Goal: Browse casually

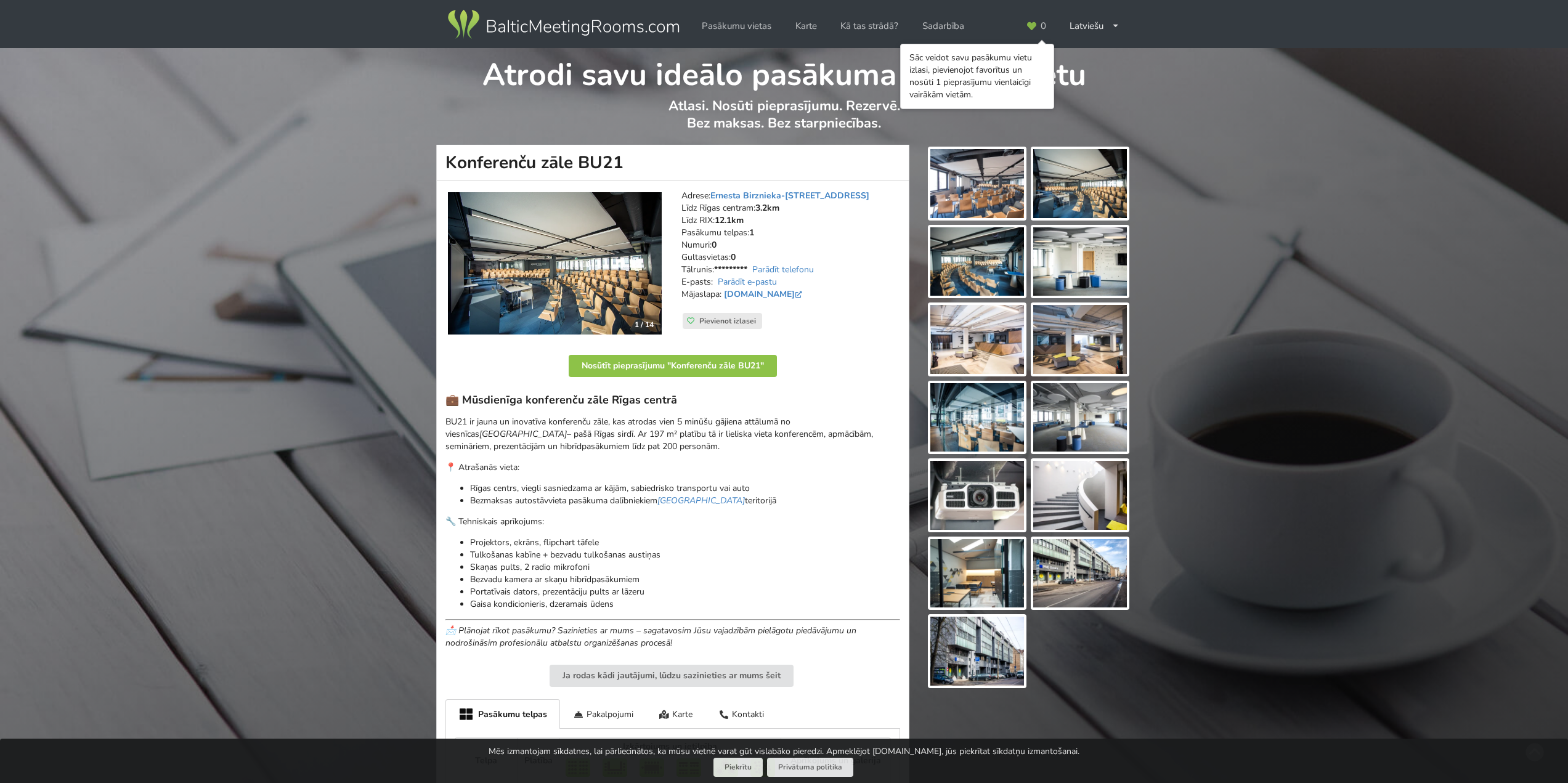
click at [611, 254] on img at bounding box center [555, 264] width 214 height 143
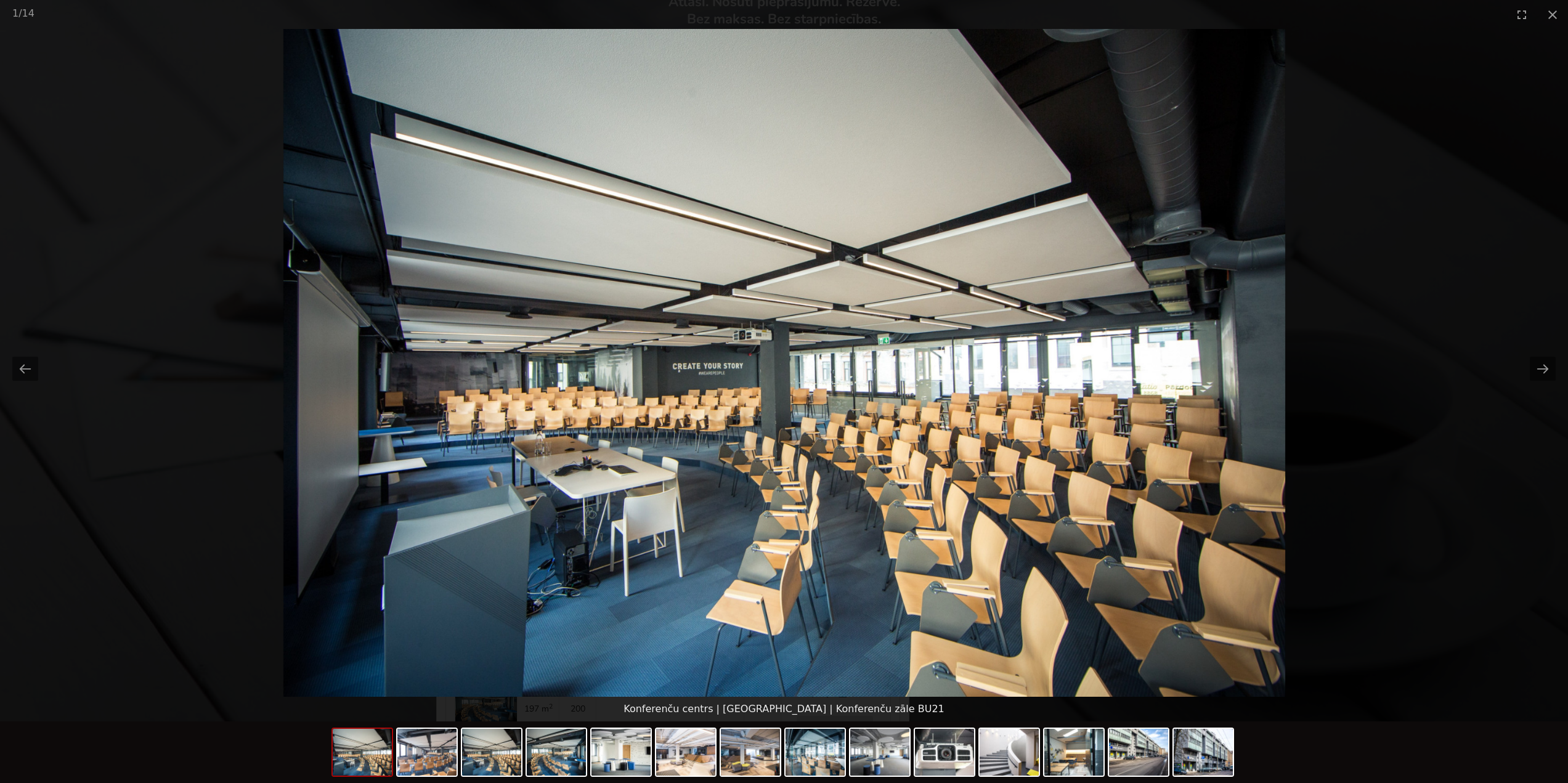
scroll to position [124, 0]
click at [1536, 368] on button "Next slide" at bounding box center [1542, 368] width 26 height 24
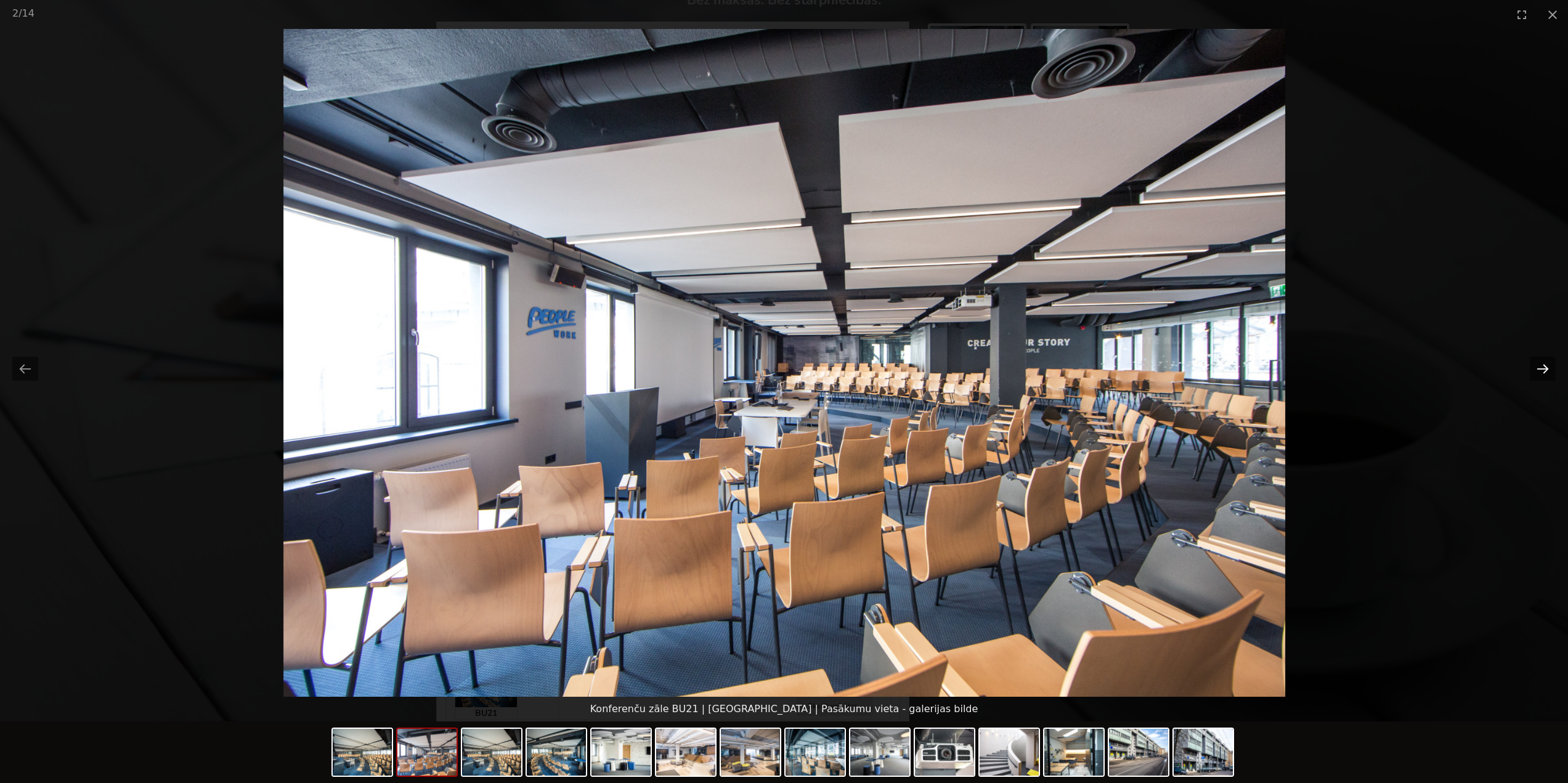
click at [1536, 368] on button "Next slide" at bounding box center [1542, 368] width 26 height 24
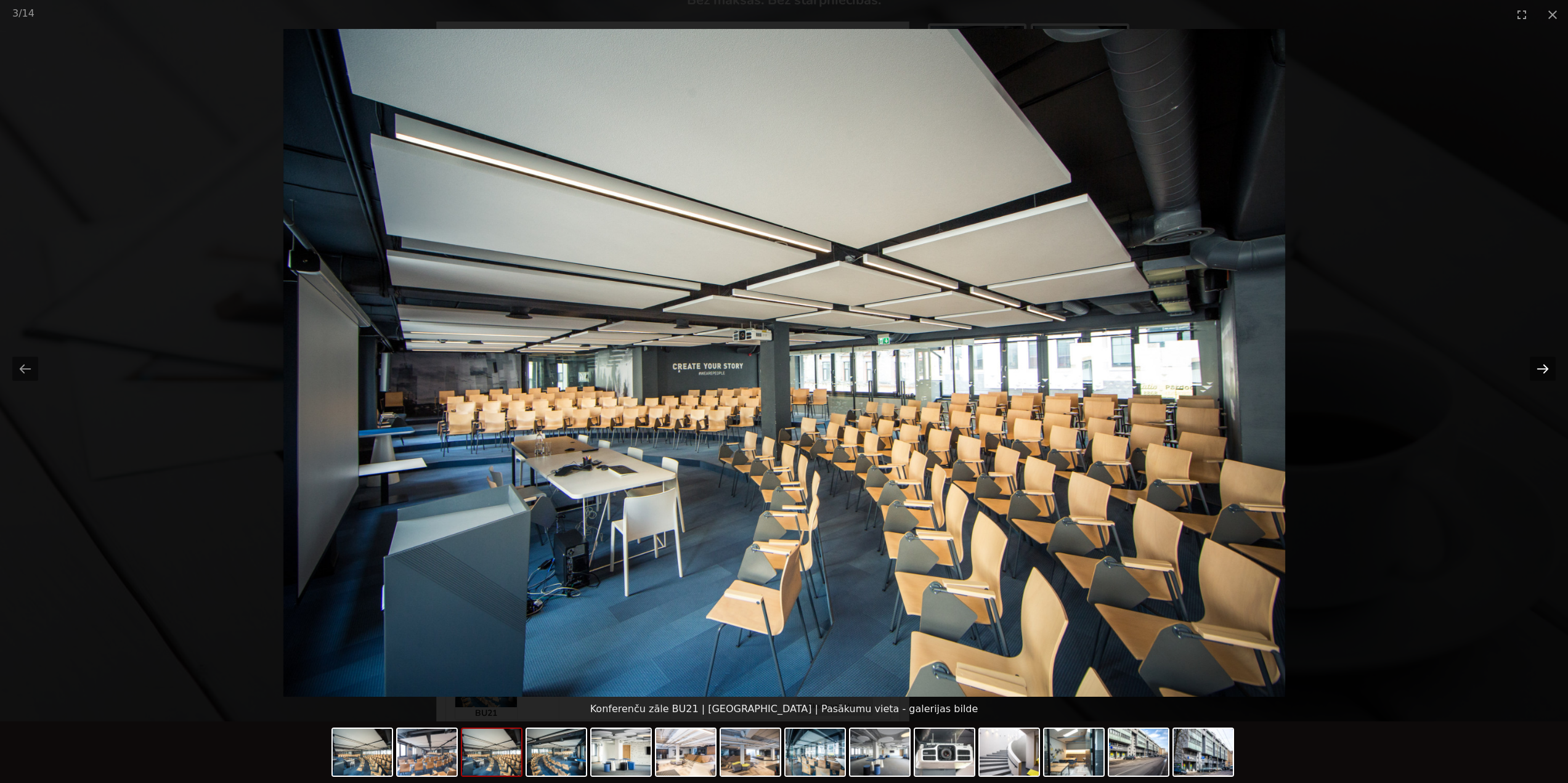
click at [1536, 368] on button "Next slide" at bounding box center [1542, 368] width 26 height 24
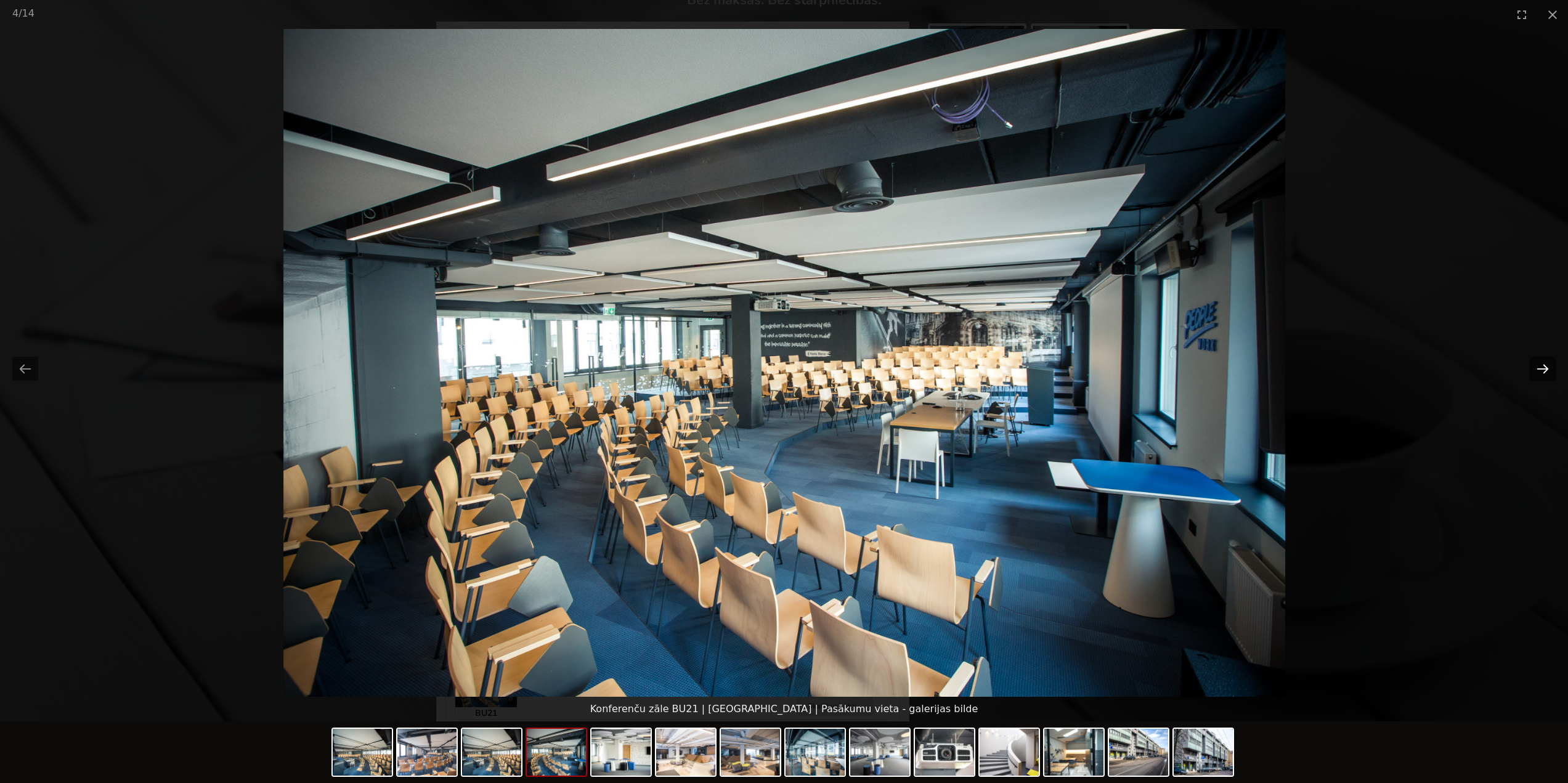
click at [1536, 368] on button "Next slide" at bounding box center [1542, 368] width 26 height 24
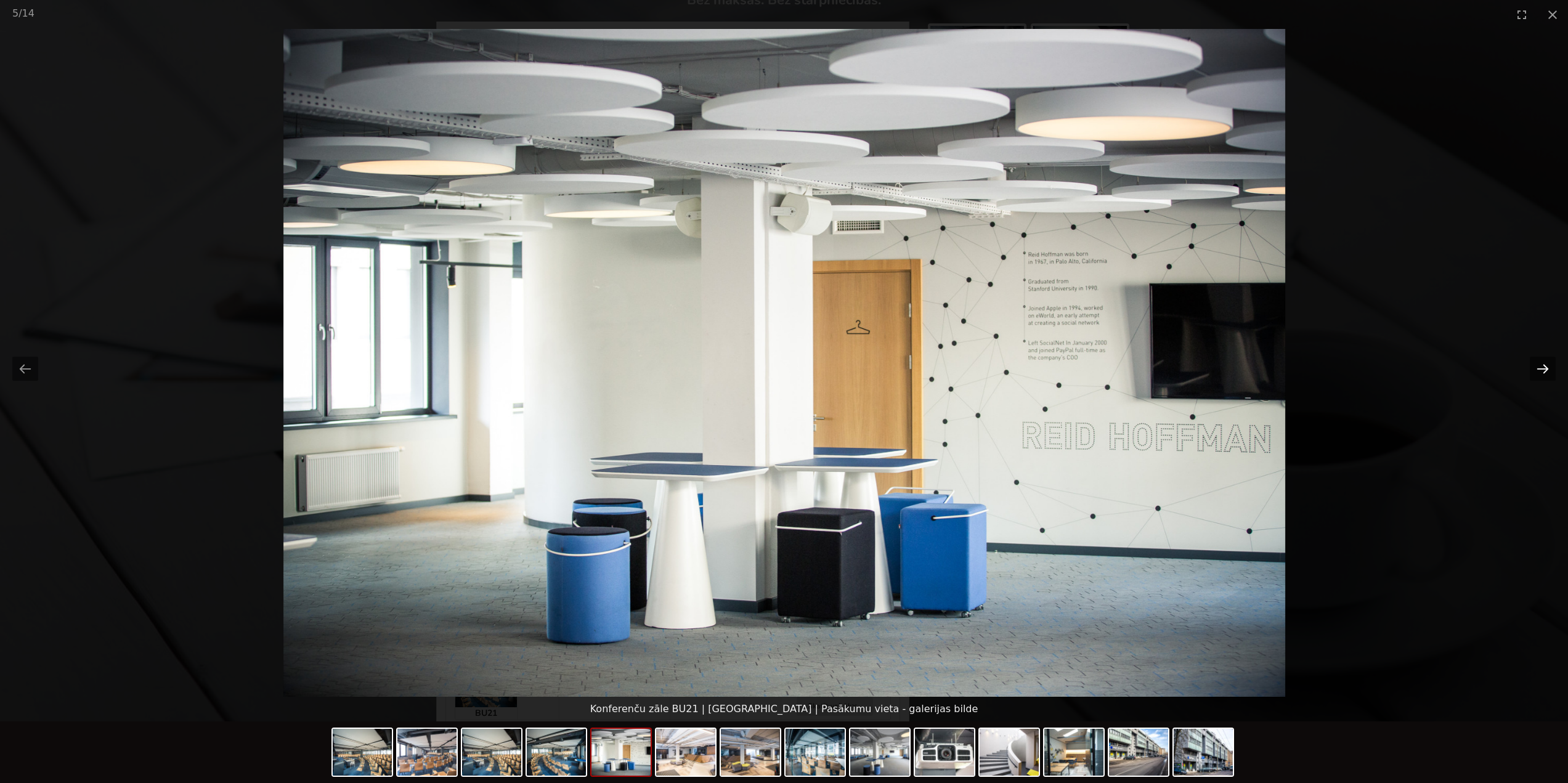
click at [1536, 368] on button "Next slide" at bounding box center [1542, 368] width 26 height 24
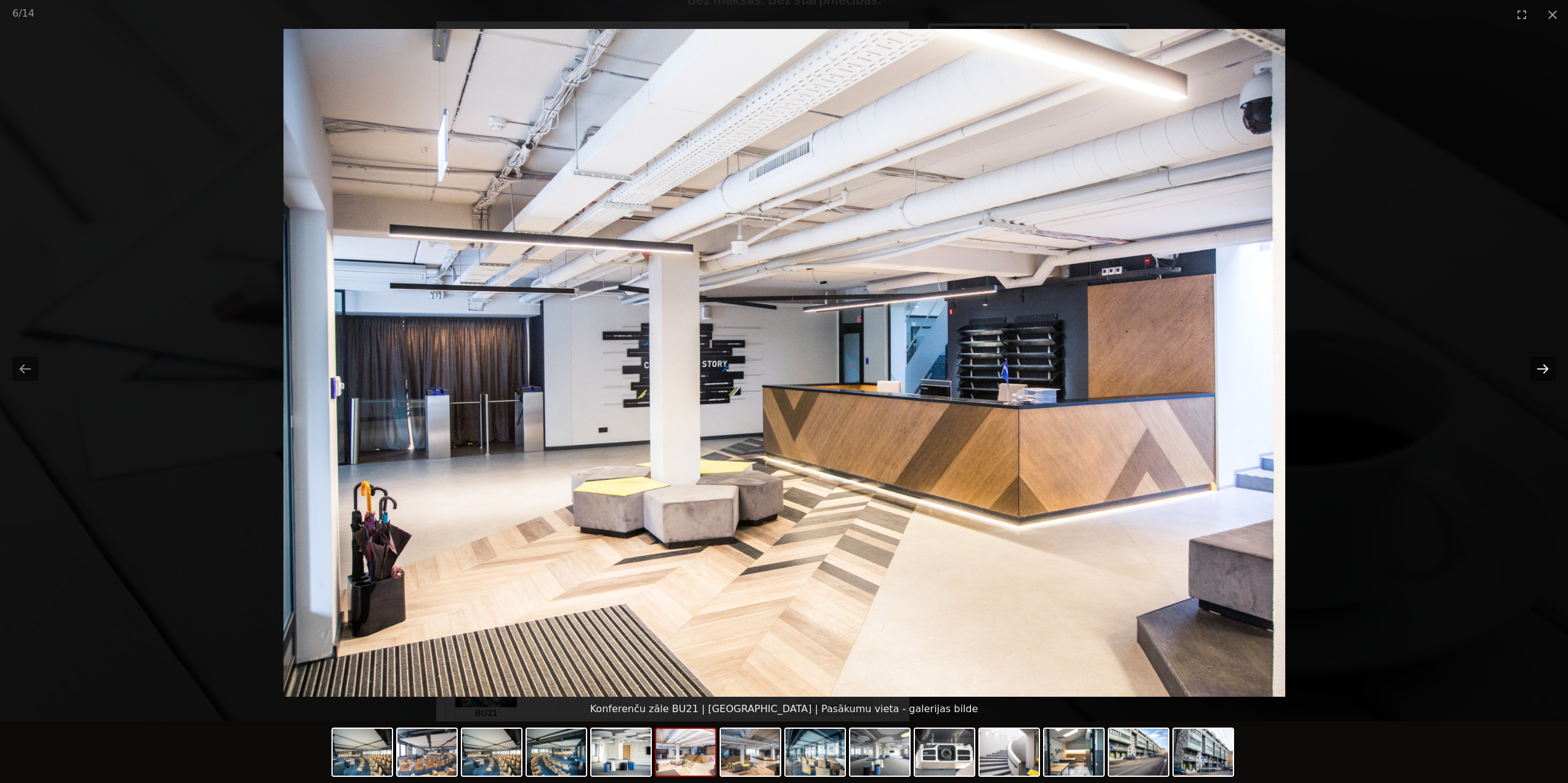
click at [1536, 368] on button "Next slide" at bounding box center [1542, 368] width 26 height 24
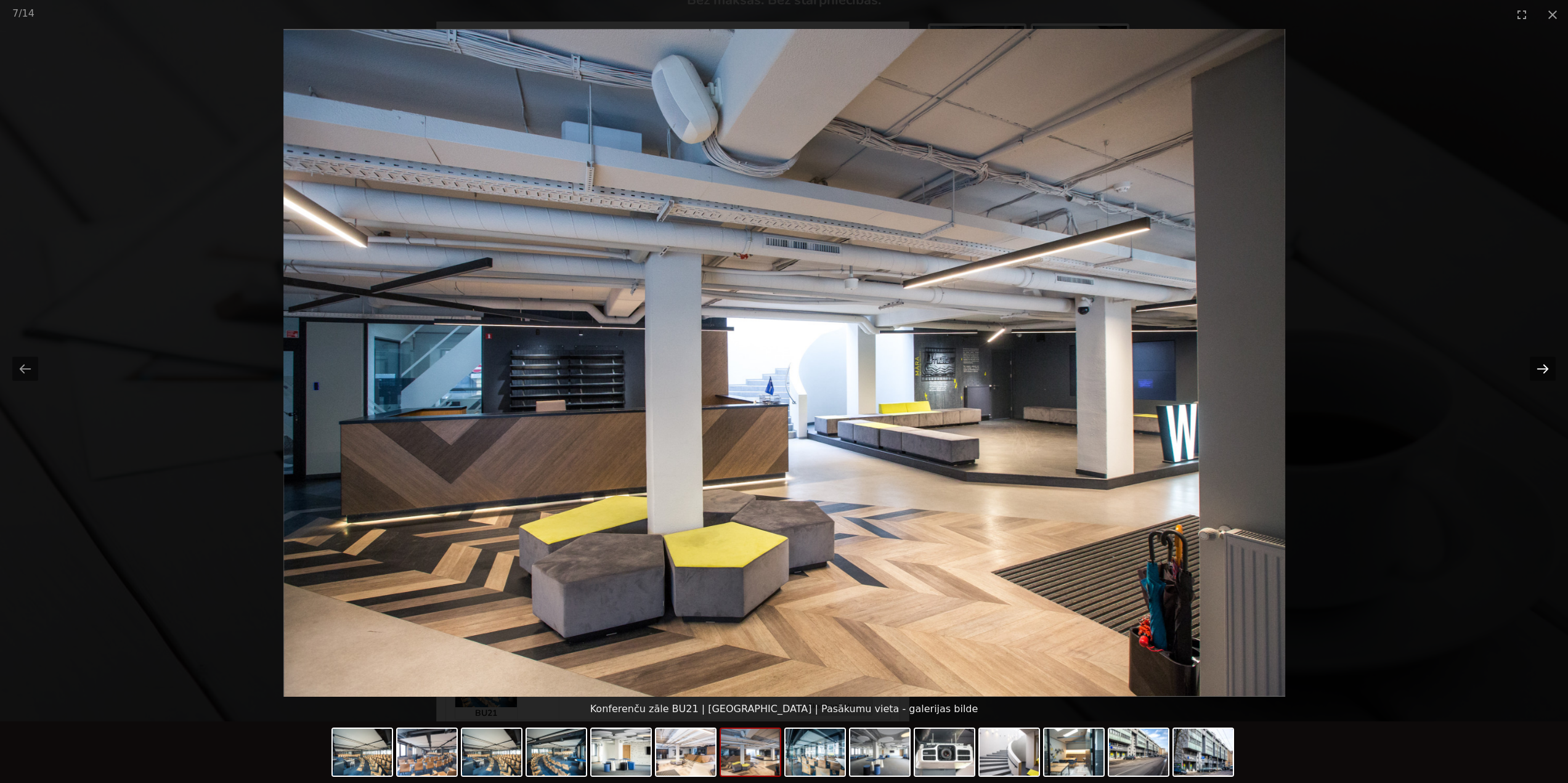
click at [1536, 368] on button "Next slide" at bounding box center [1542, 368] width 26 height 24
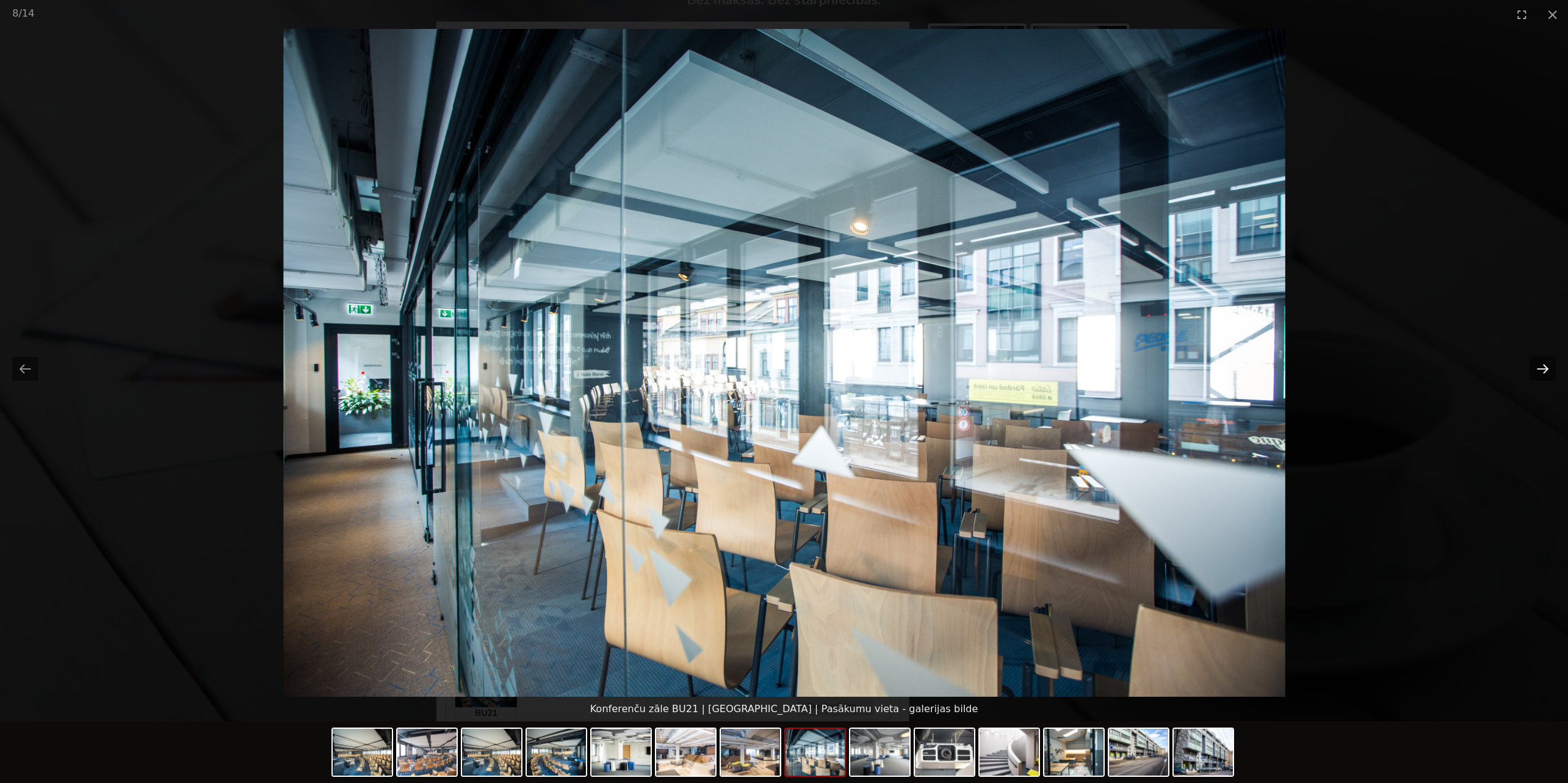
click at [1536, 368] on button "Next slide" at bounding box center [1542, 368] width 26 height 24
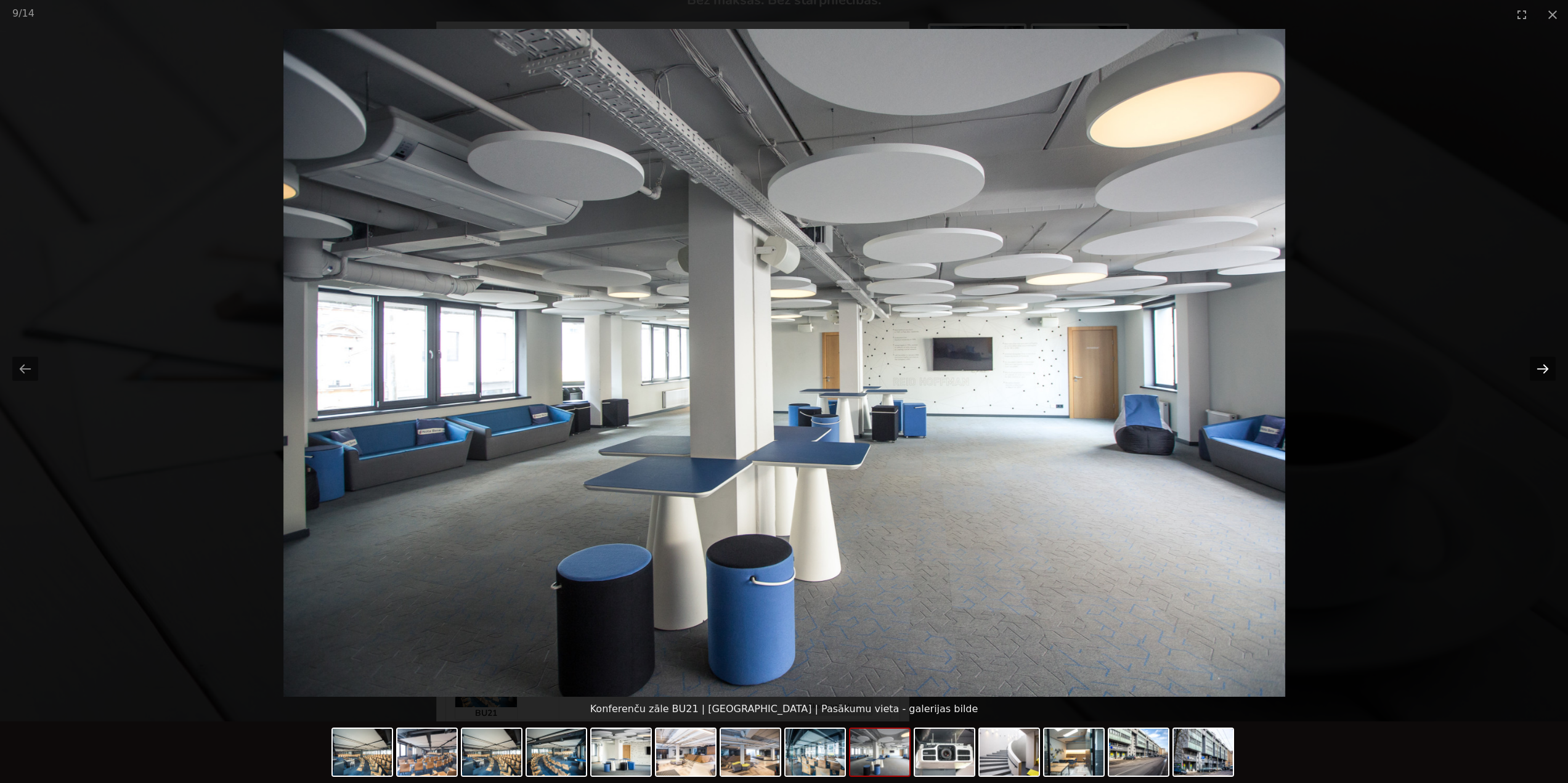
click at [1536, 368] on button "Next slide" at bounding box center [1542, 368] width 26 height 24
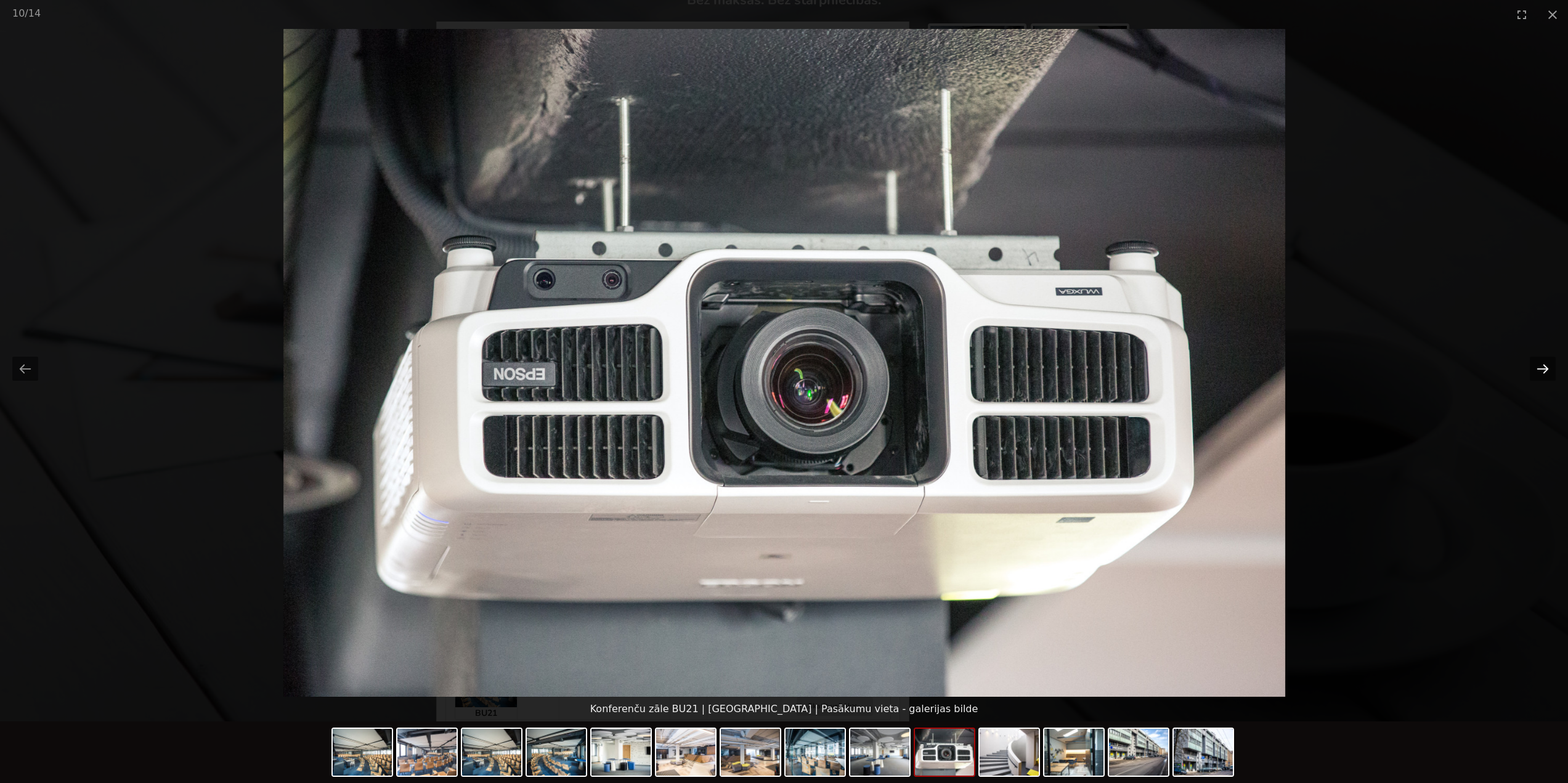
click at [1536, 368] on button "Next slide" at bounding box center [1542, 368] width 26 height 24
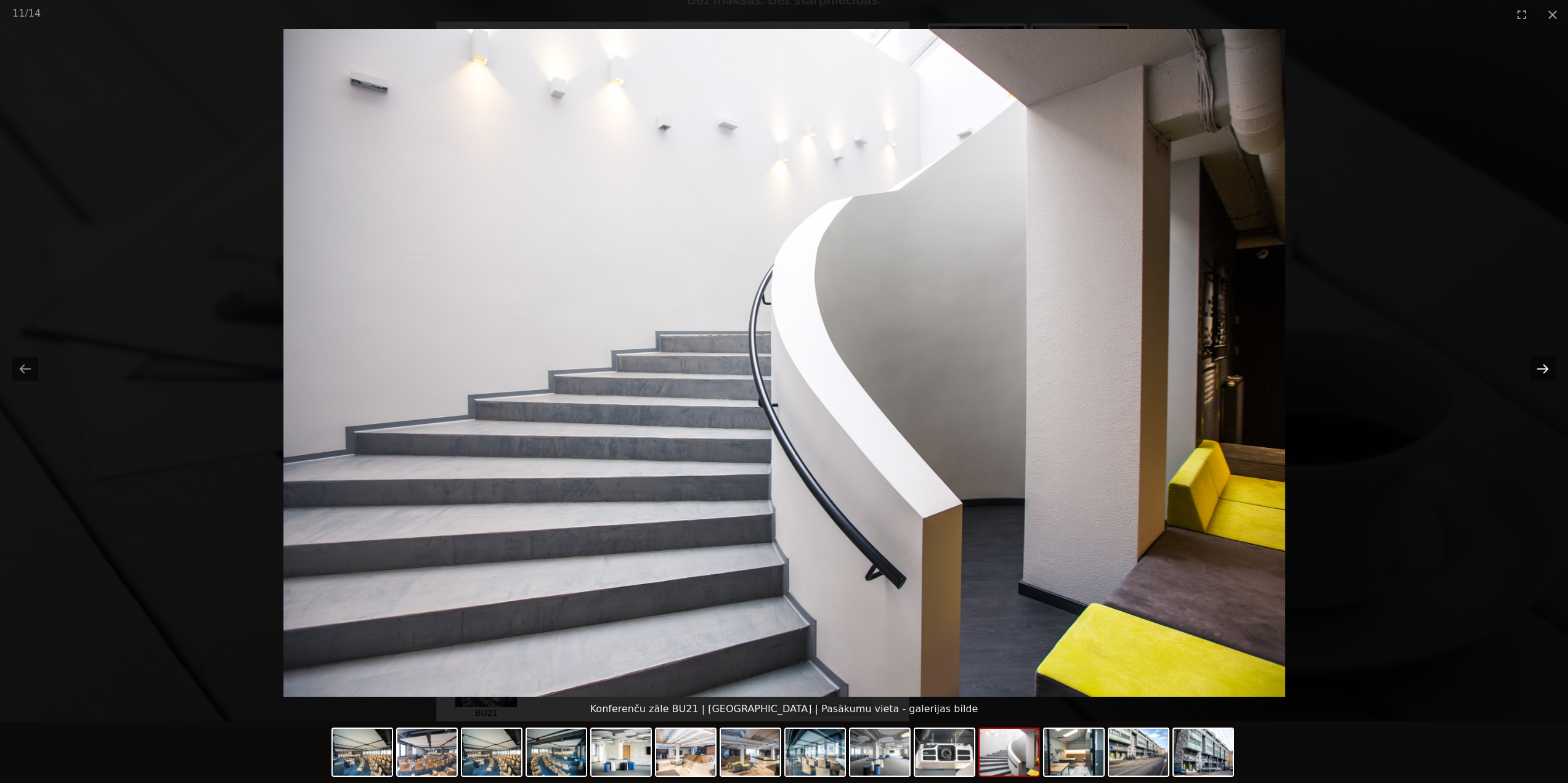
click at [1536, 368] on button "Next slide" at bounding box center [1542, 368] width 26 height 24
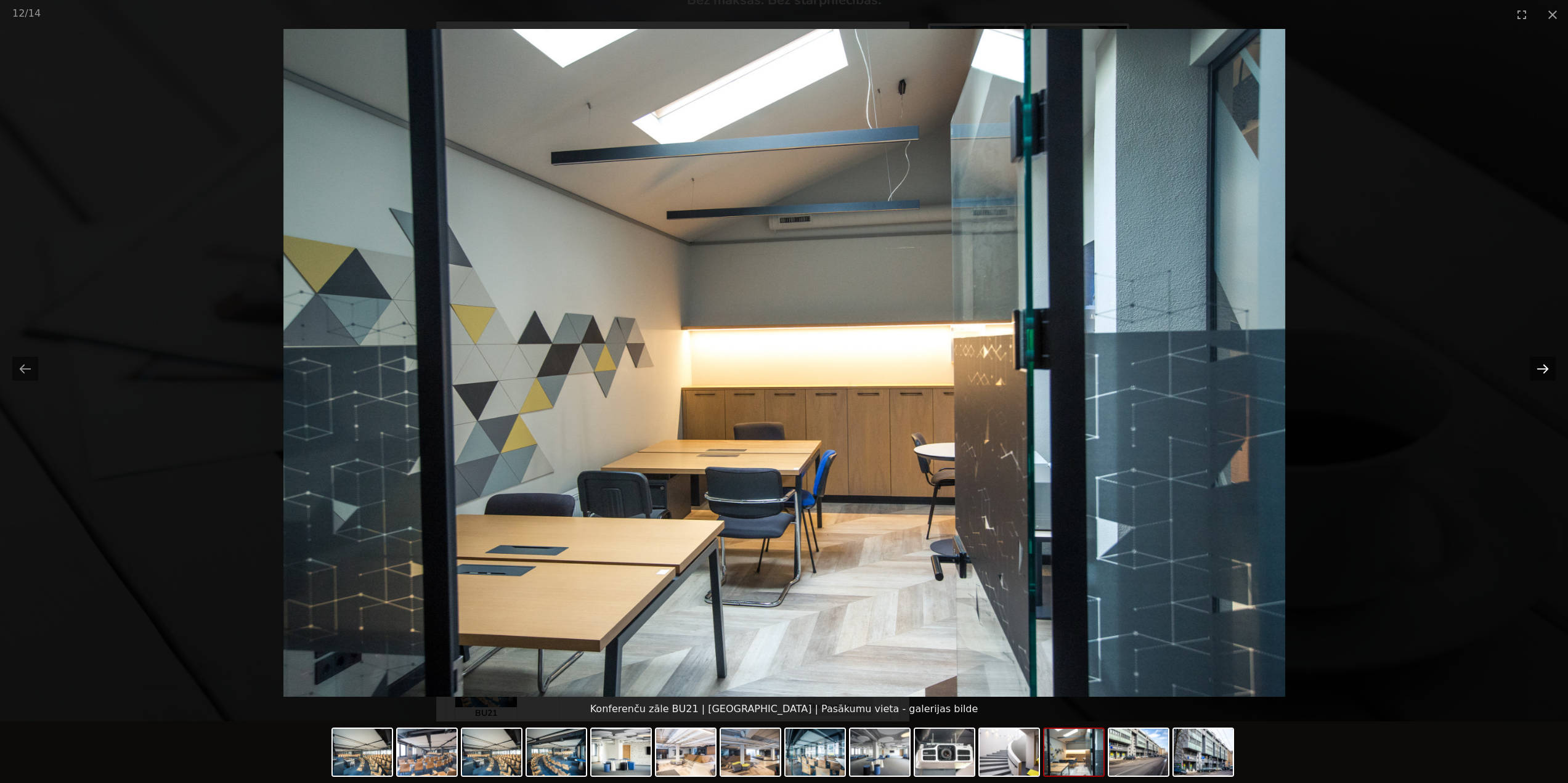
click at [1536, 368] on button "Next slide" at bounding box center [1542, 368] width 26 height 24
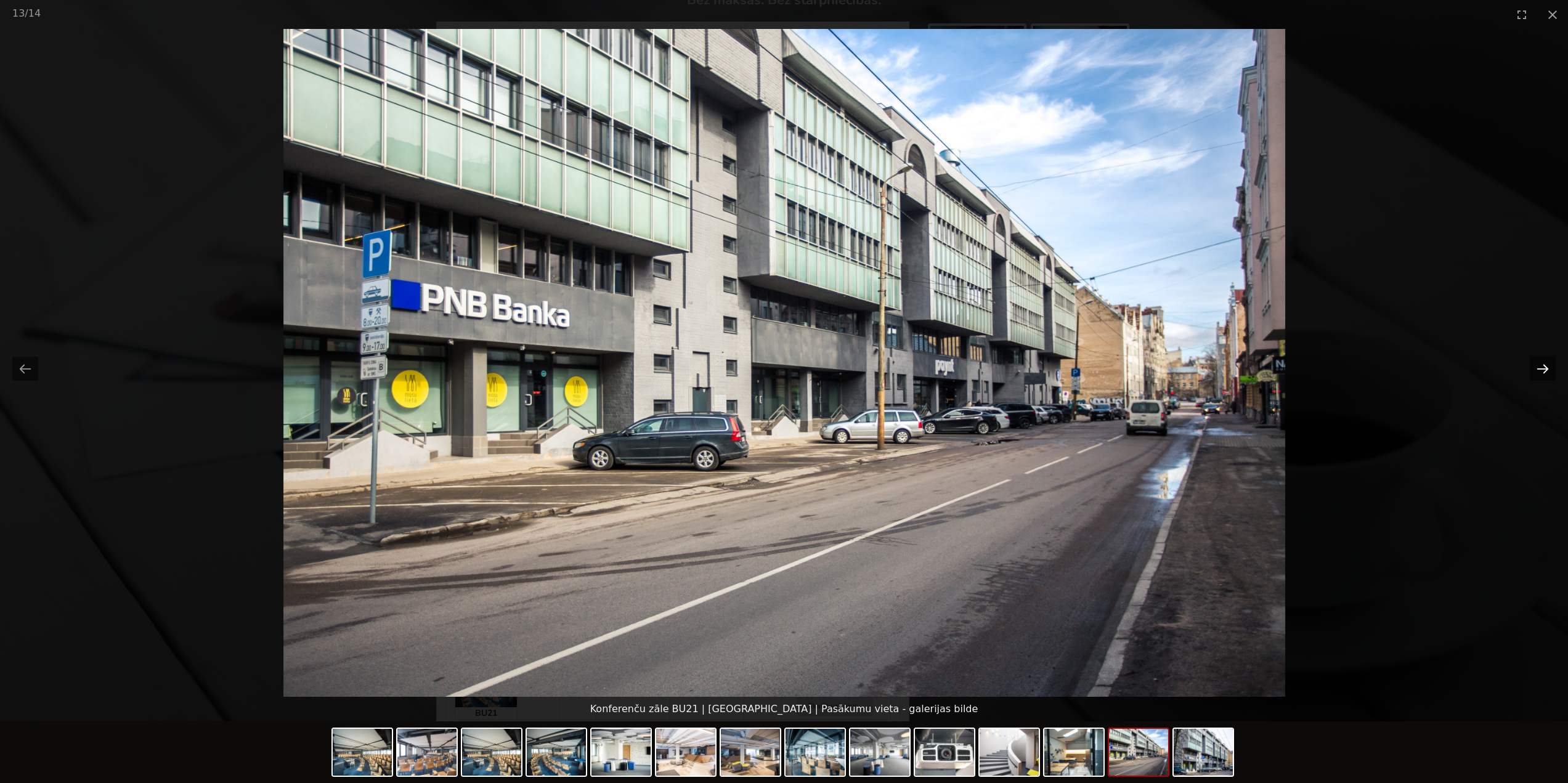
click at [1536, 368] on button "Next slide" at bounding box center [1542, 368] width 26 height 24
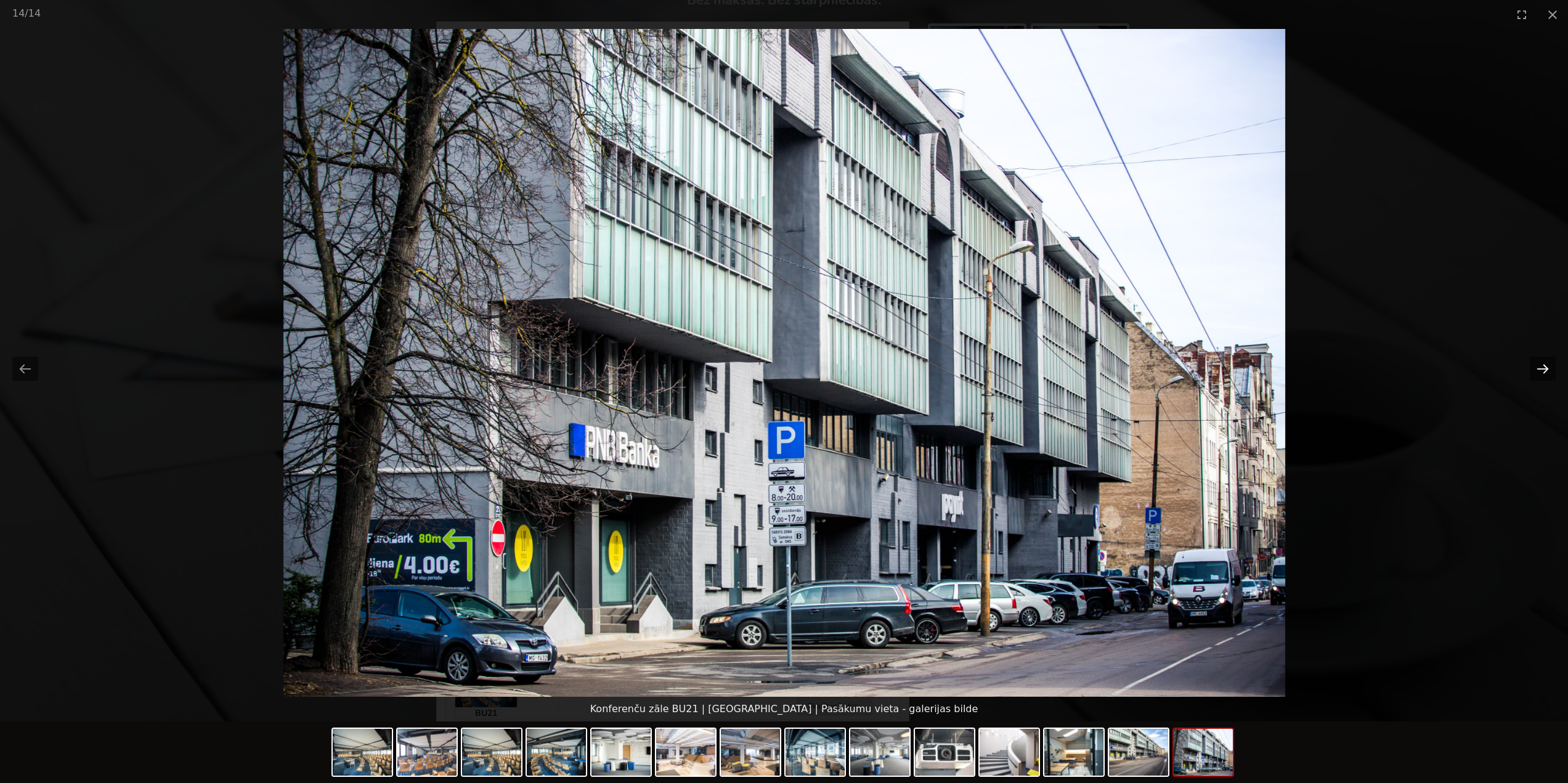
click at [1536, 368] on button "Next slide" at bounding box center [1542, 368] width 26 height 24
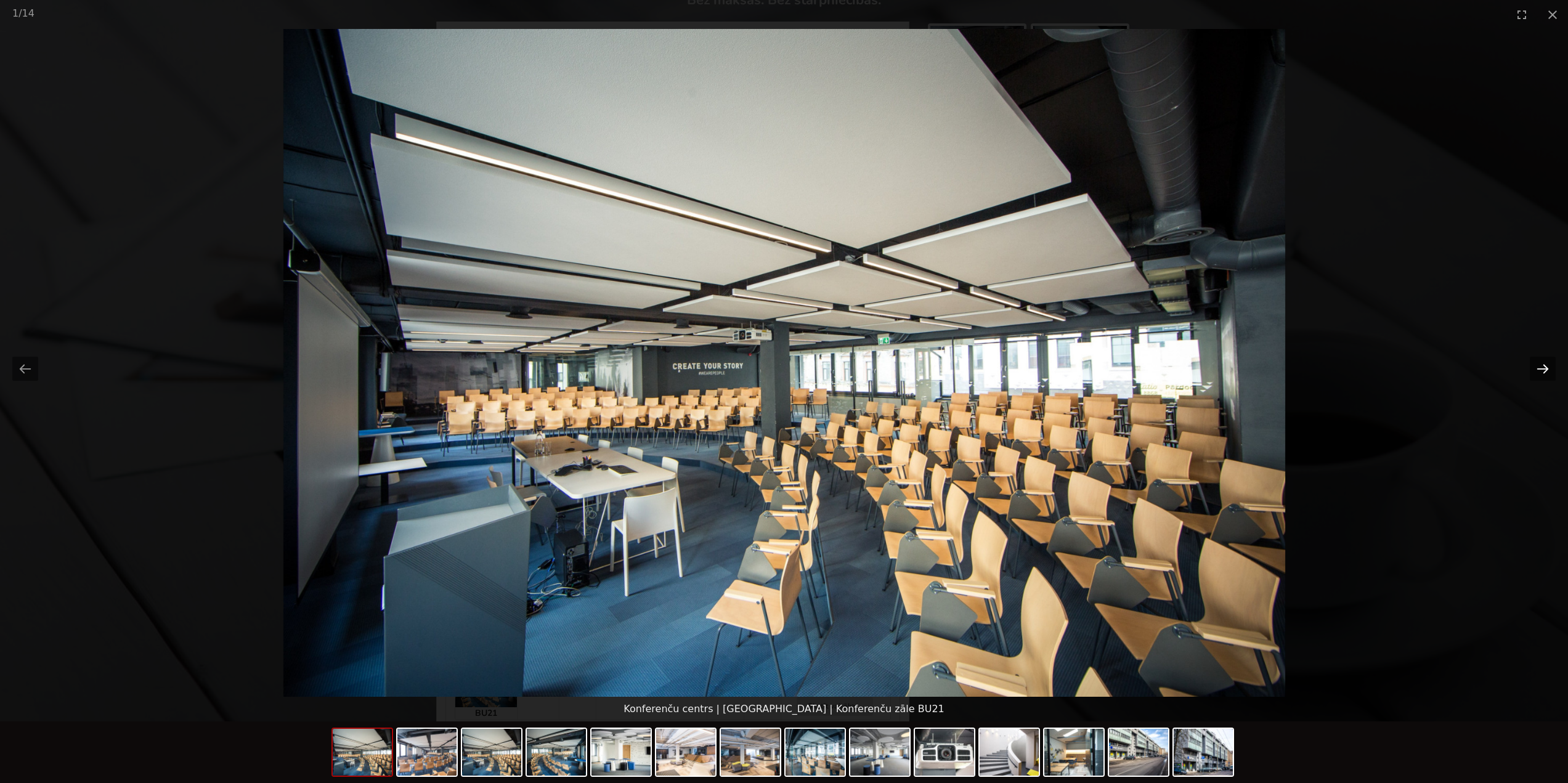
click at [1536, 368] on button "Next slide" at bounding box center [1542, 368] width 26 height 24
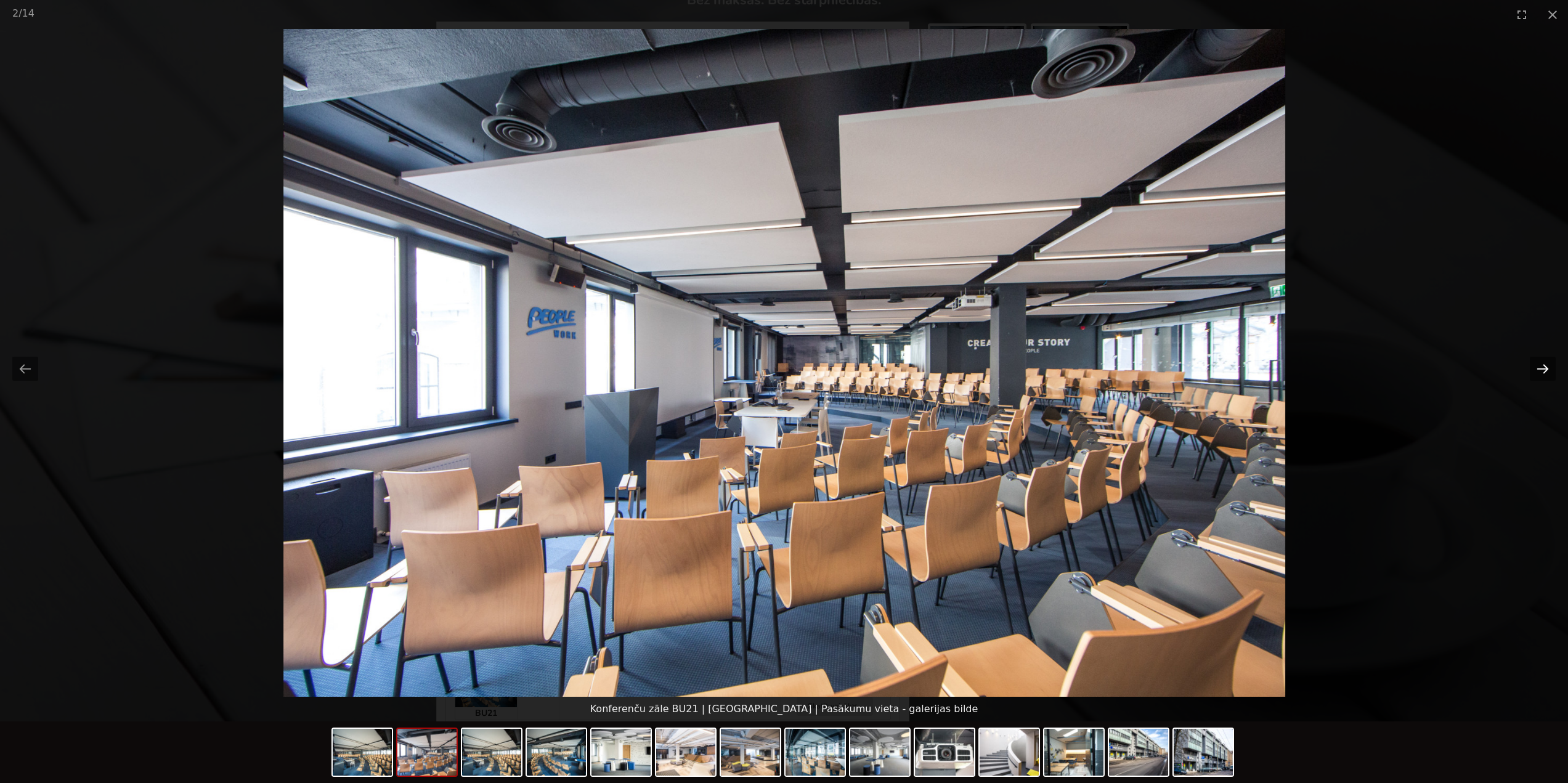
click at [1536, 368] on button "Next slide" at bounding box center [1542, 368] width 26 height 24
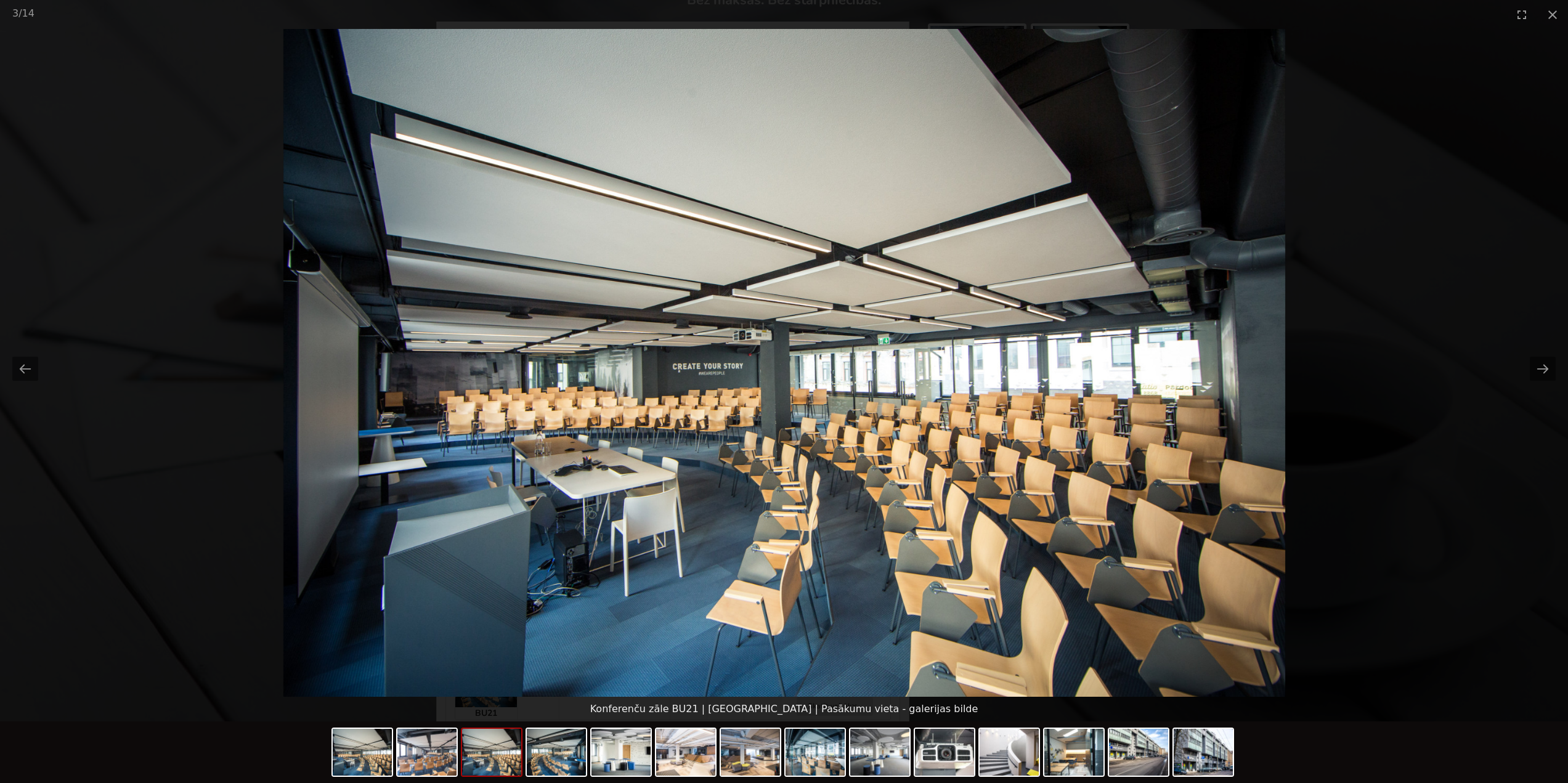
scroll to position [61, 0]
